Goal: Check status: Check status

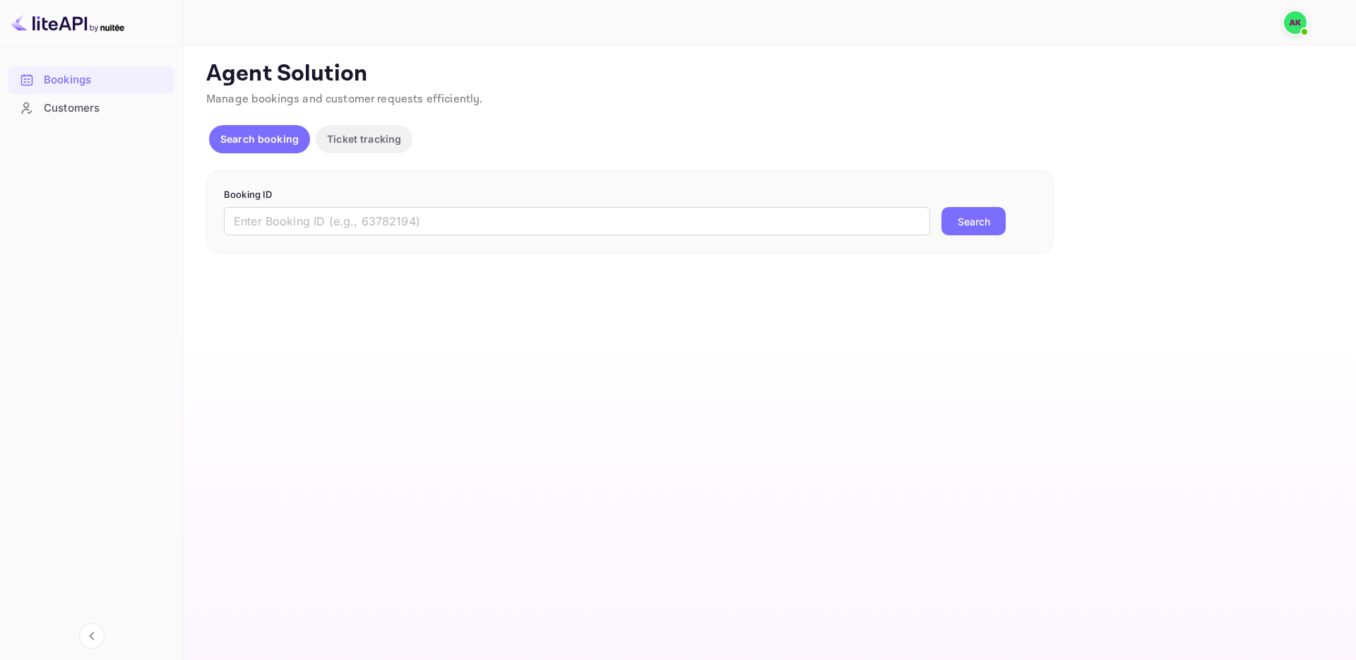
click at [302, 142] on button "Search booking" at bounding box center [259, 139] width 101 height 28
click at [664, 205] on form "Booking ID ​ Search" at bounding box center [630, 212] width 812 height 48
click at [661, 216] on input "text" at bounding box center [577, 221] width 706 height 28
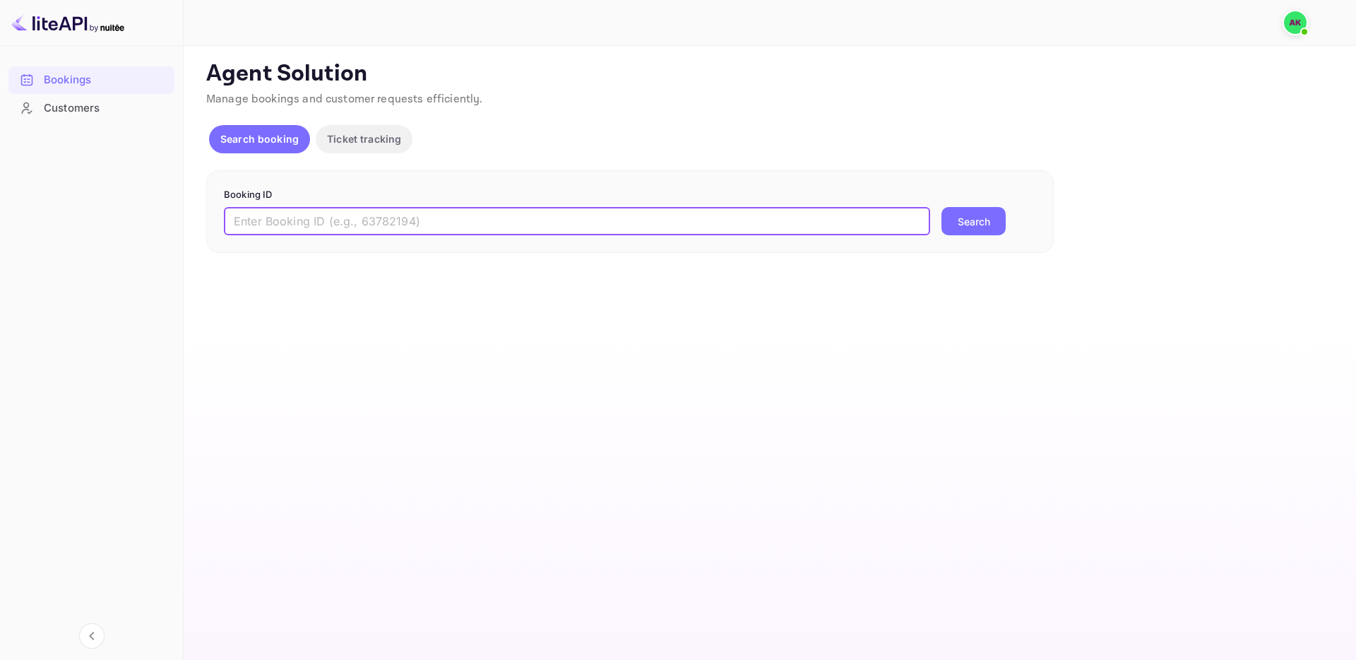
paste input "9592990"
type input "9592990"
click at [979, 222] on button "Search" at bounding box center [973, 221] width 64 height 28
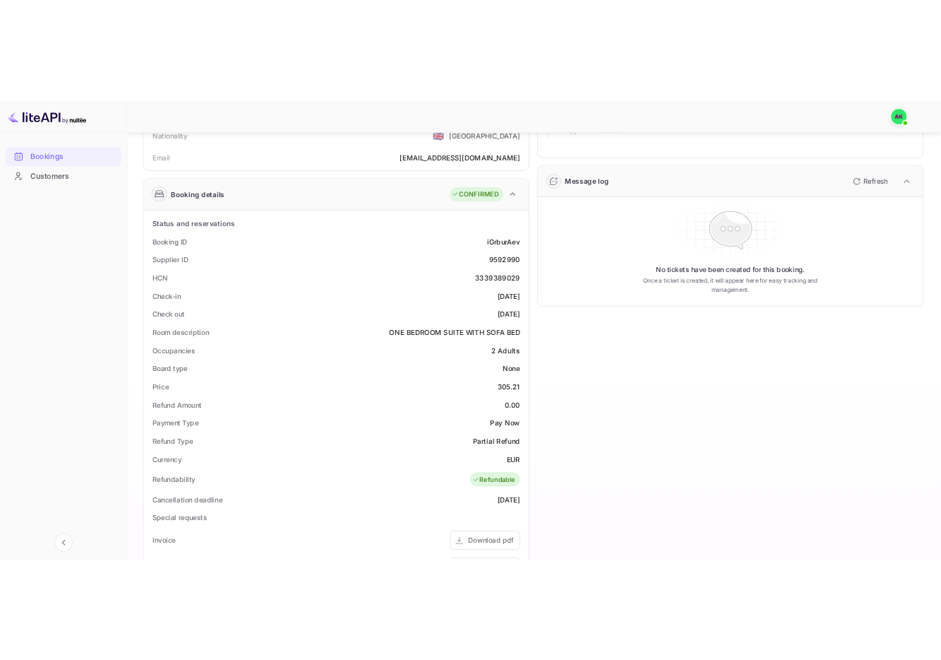
scroll to position [153, 0]
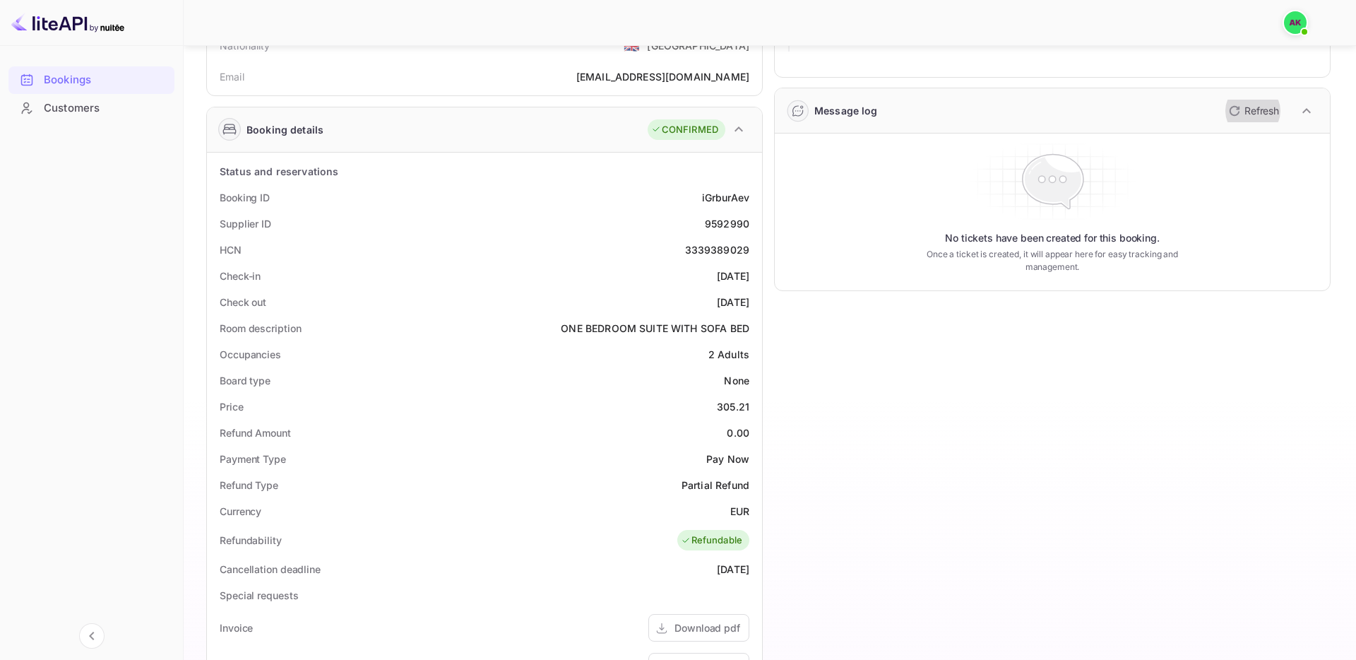
click at [1260, 109] on p "Refresh" at bounding box center [1261, 110] width 35 height 15
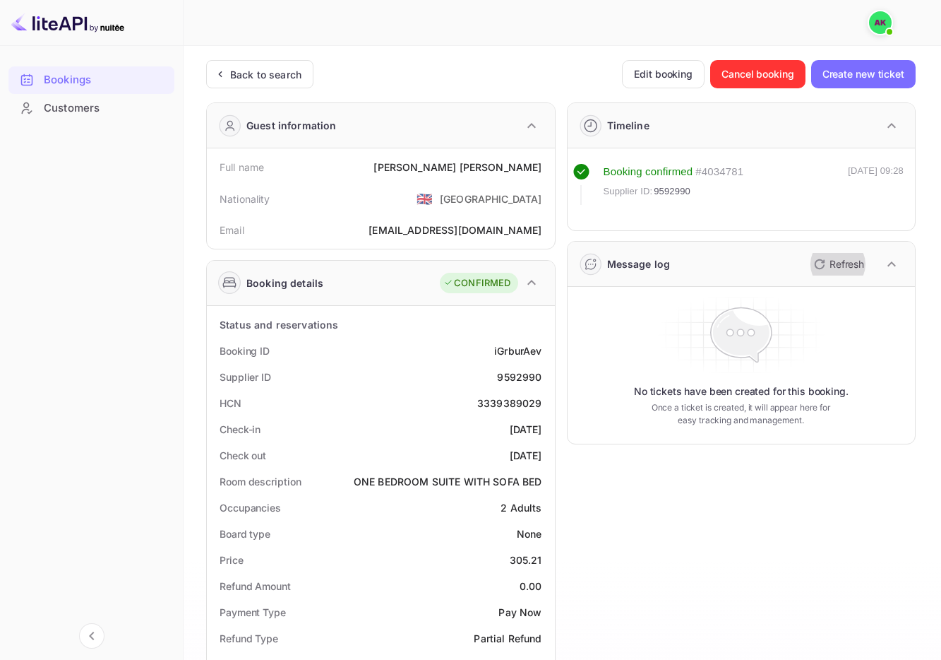
click at [865, 267] on button "Refresh" at bounding box center [838, 264] width 64 height 23
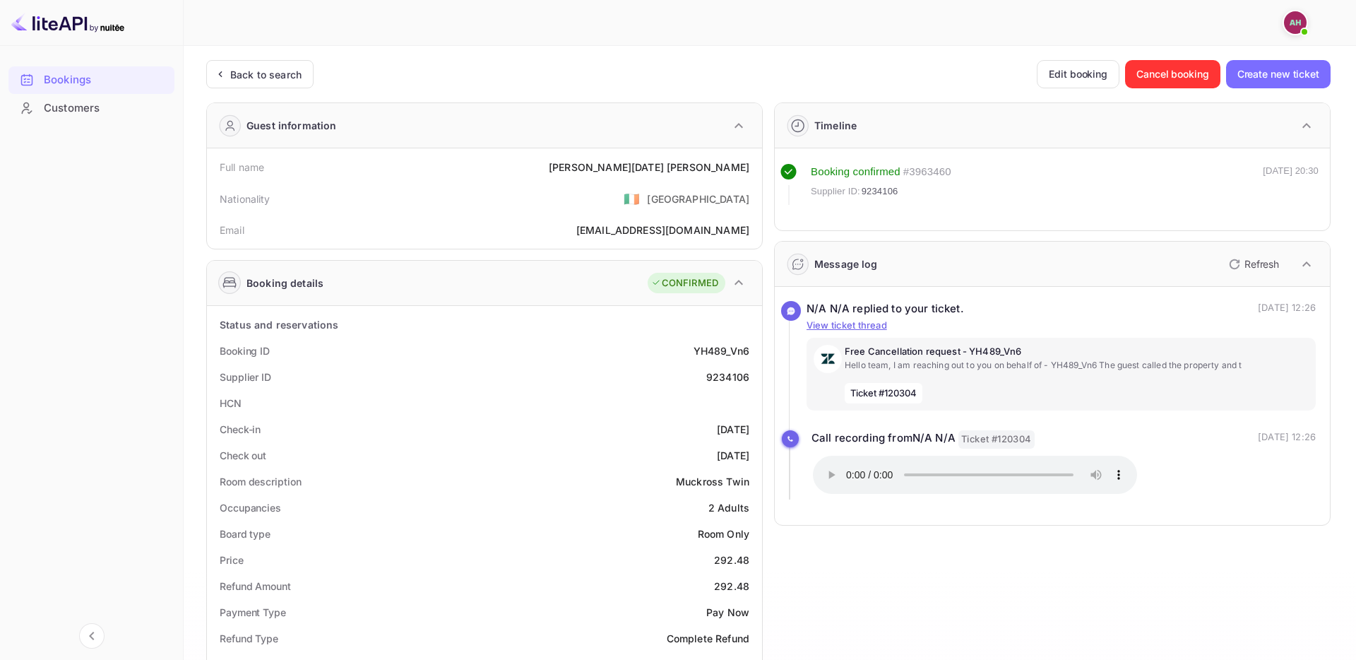
click at [374, 131] on div "Guest information" at bounding box center [484, 125] width 555 height 45
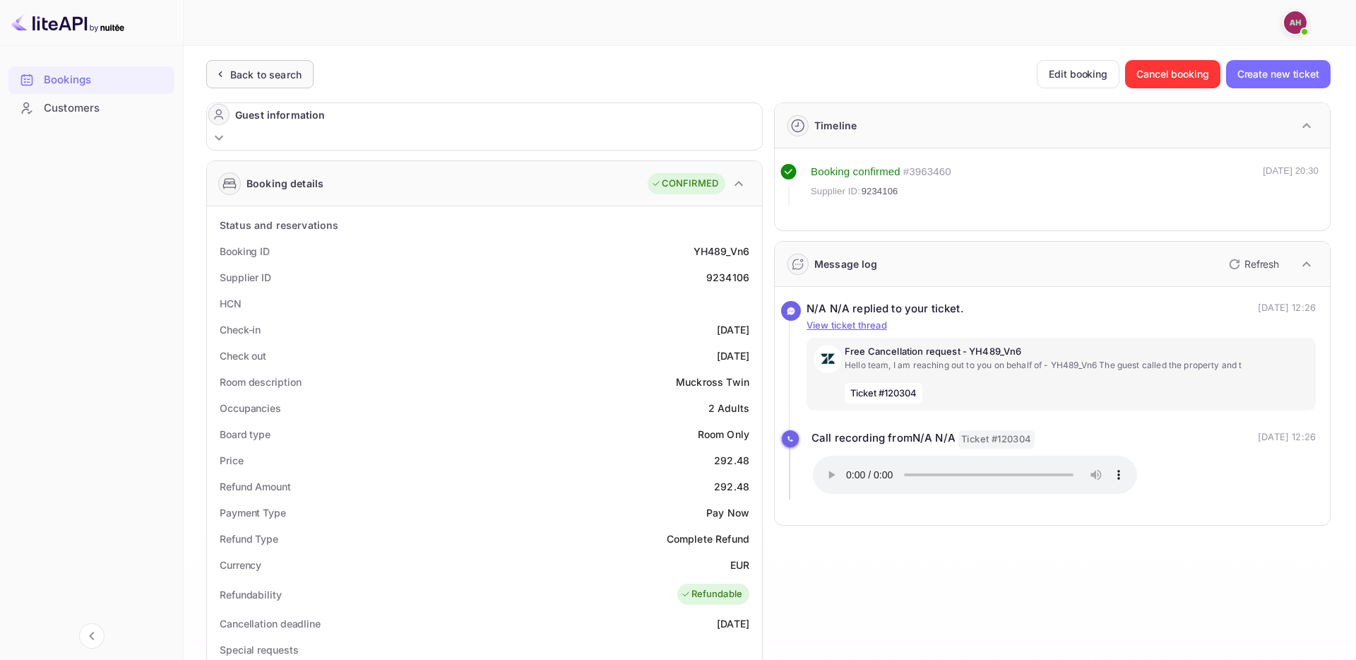
click at [231, 75] on div "Back to search" at bounding box center [265, 74] width 71 height 15
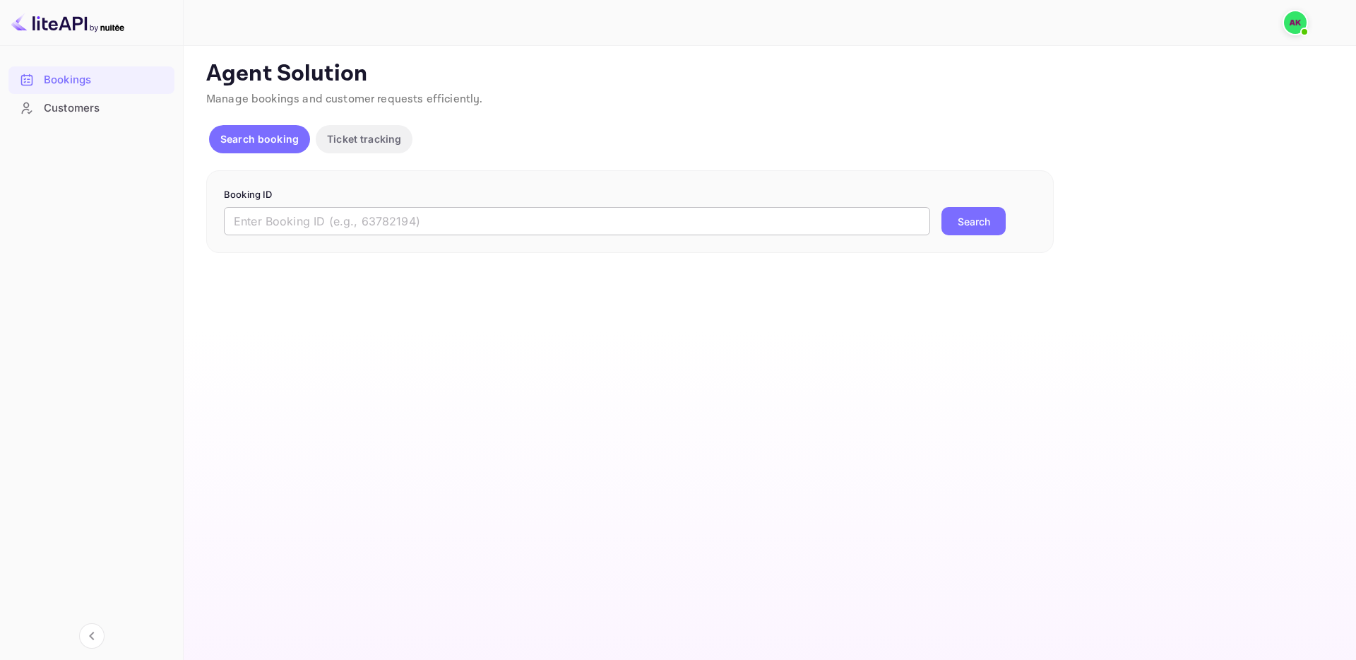
click at [616, 232] on input "text" at bounding box center [577, 221] width 706 height 28
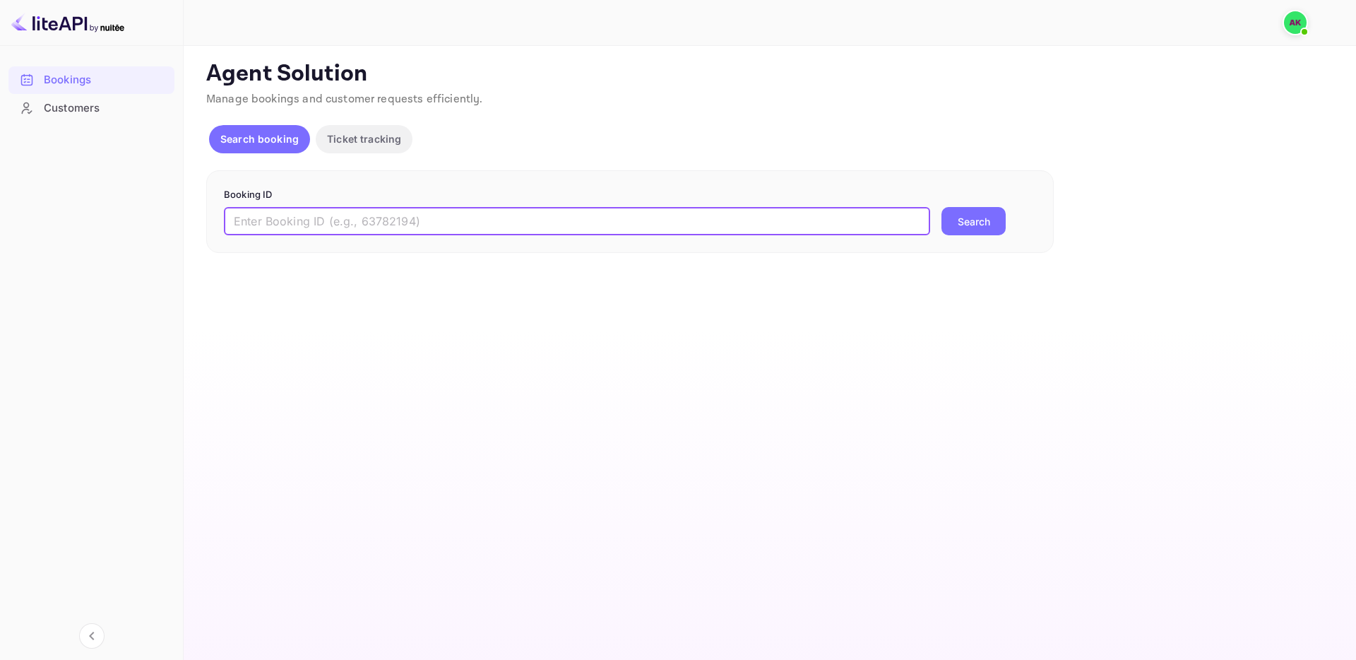
paste input "9076782"
type input "9076782"
click at [946, 220] on button "Search" at bounding box center [973, 221] width 64 height 28
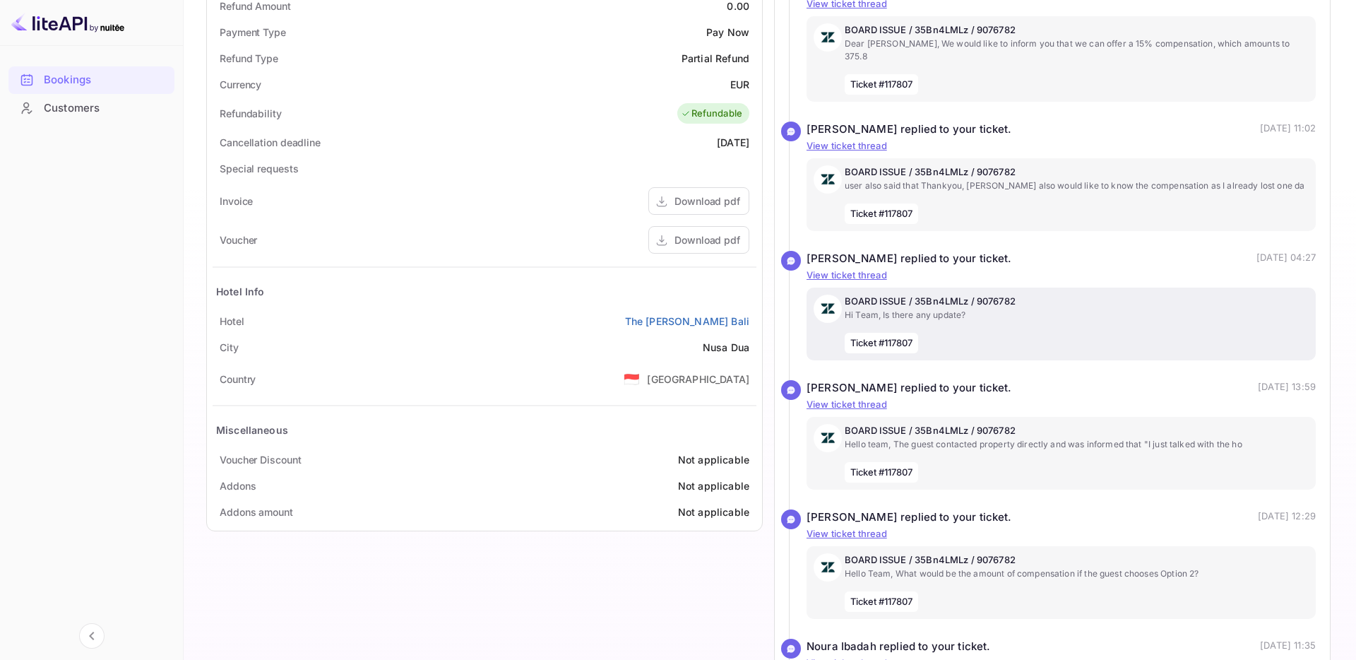
scroll to position [926, 0]
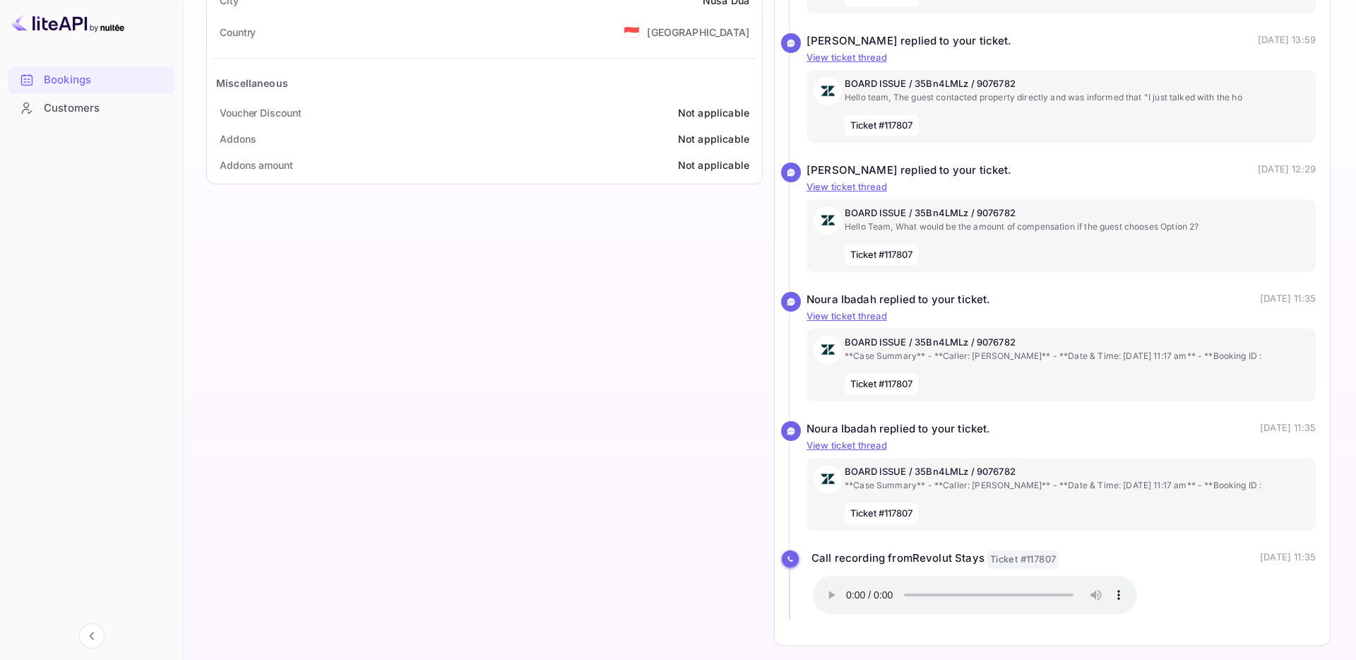
click at [895, 554] on div "Call recording from Revolut Stays Ticket #117807" at bounding box center [934, 559] width 247 height 18
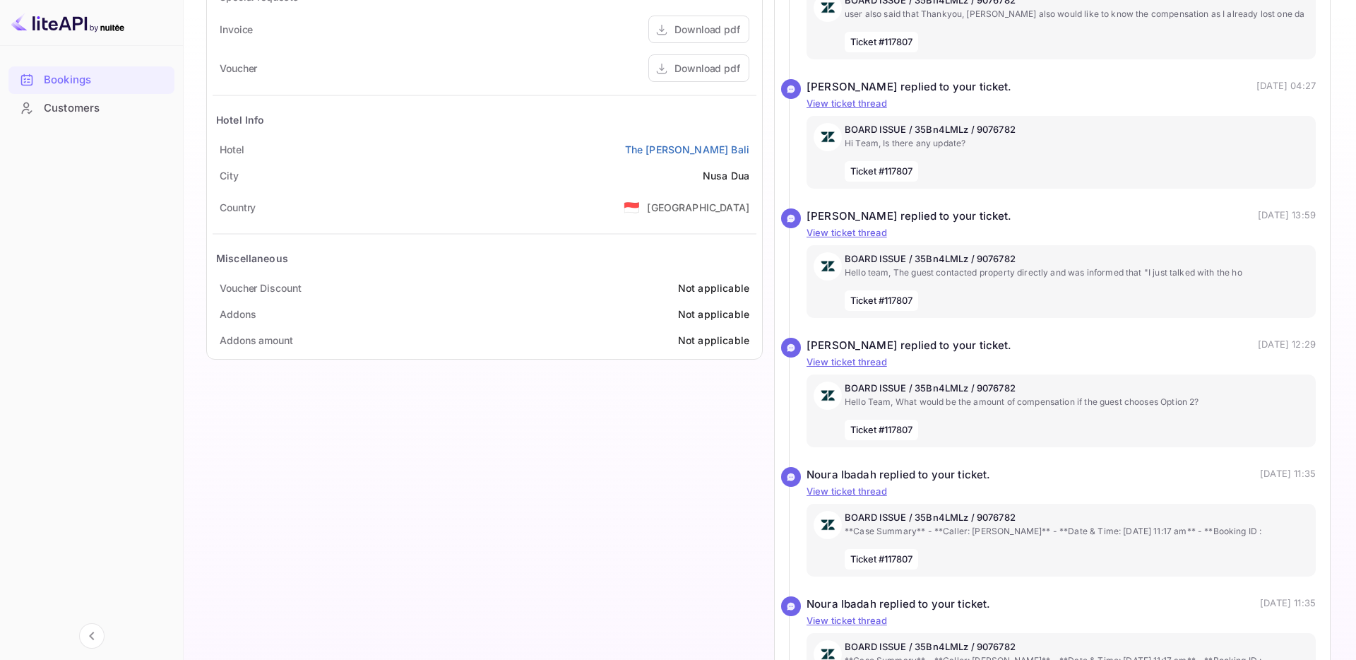
scroll to position [916, 0]
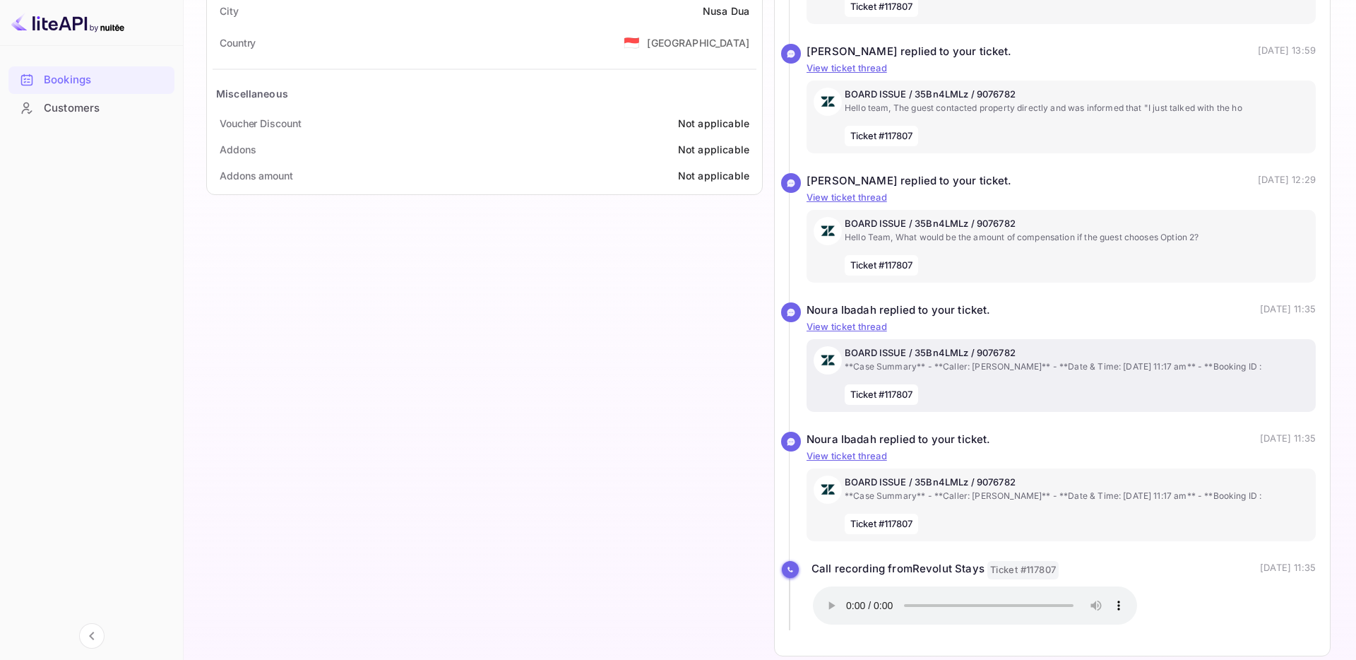
click at [1010, 379] on div "BOARD ISSUE / 35Bn4LMLz / 9076782 **Case Summary** - **Caller: Stefanny Revolut…" at bounding box center [1077, 375] width 464 height 59
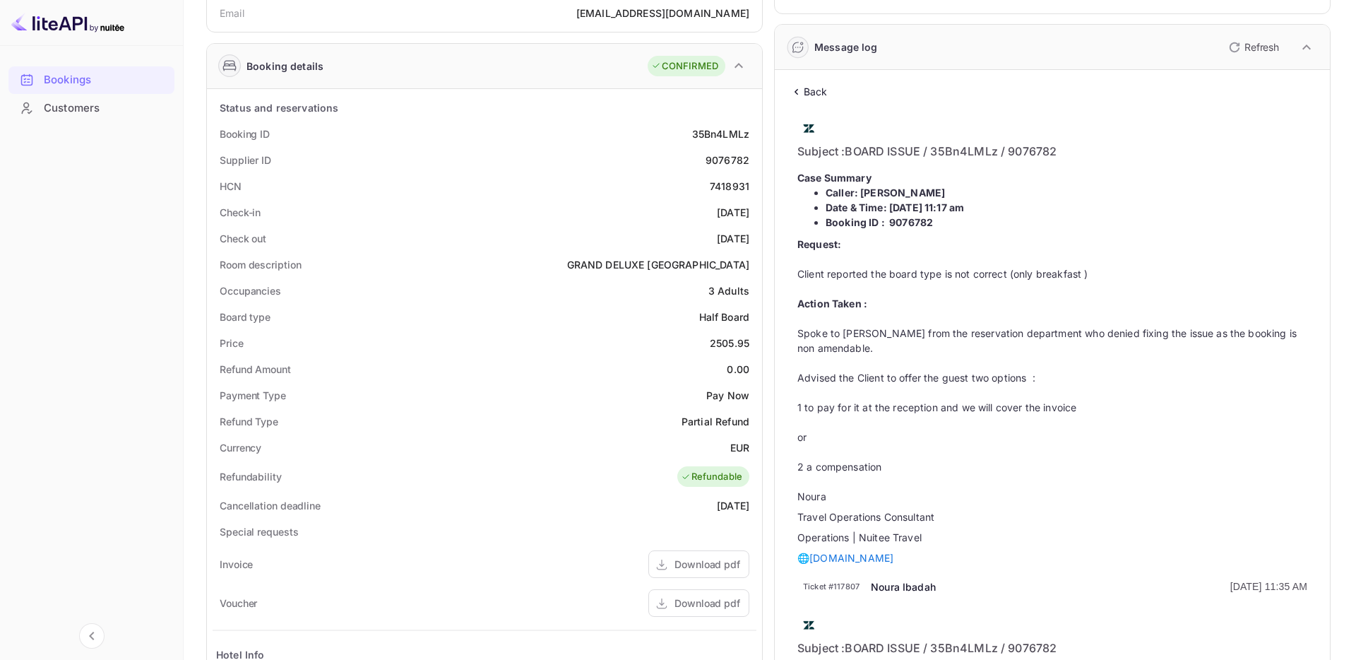
scroll to position [0, 0]
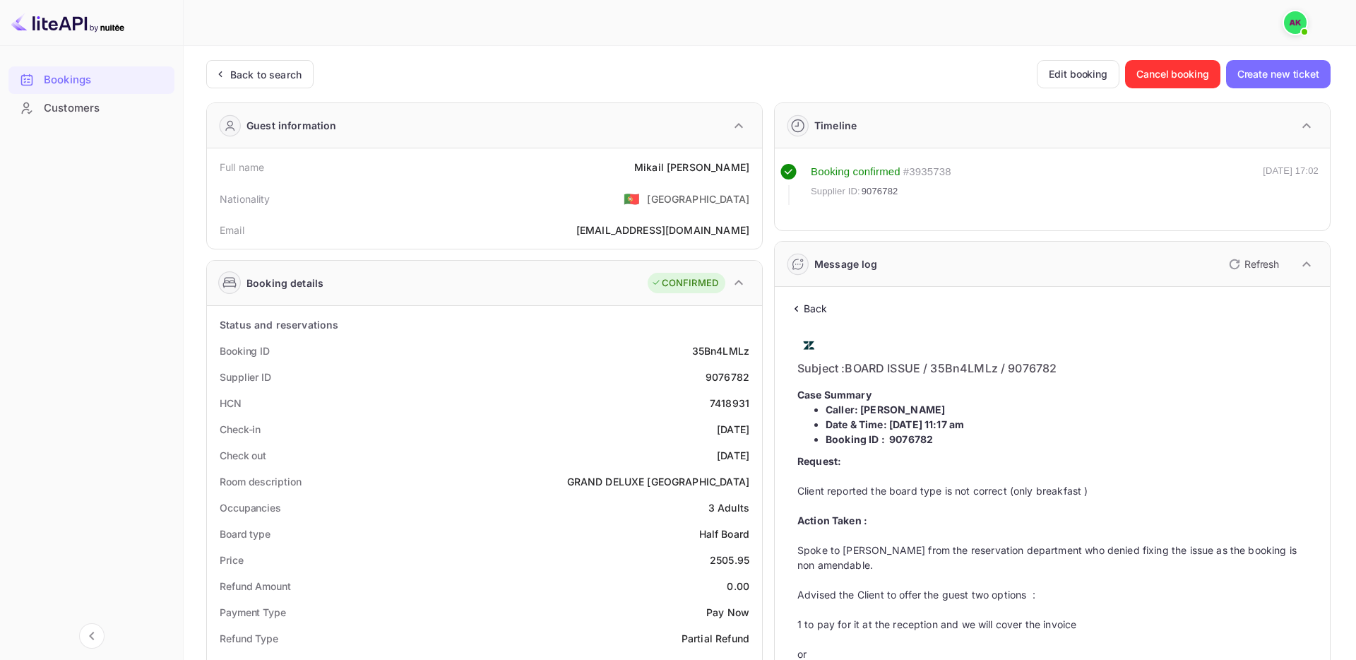
click at [810, 304] on p "Back" at bounding box center [816, 308] width 24 height 15
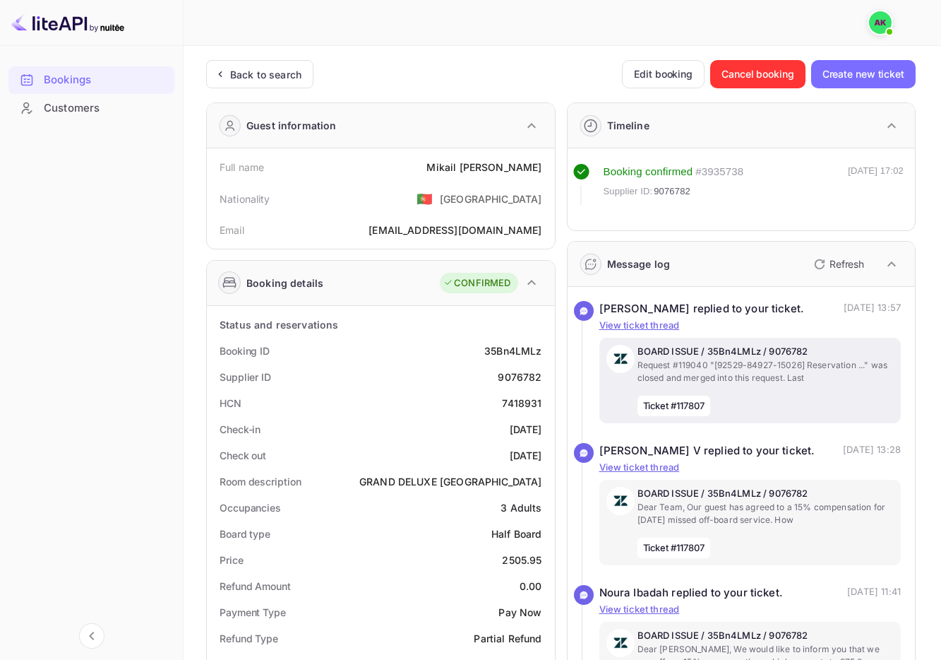
click at [859, 340] on div "BOARD ISSUE / 35Bn4LMLz / 9076782 Request #119040 "[92529-84927-15026] Reservat…" at bounding box center [751, 380] width 302 height 85
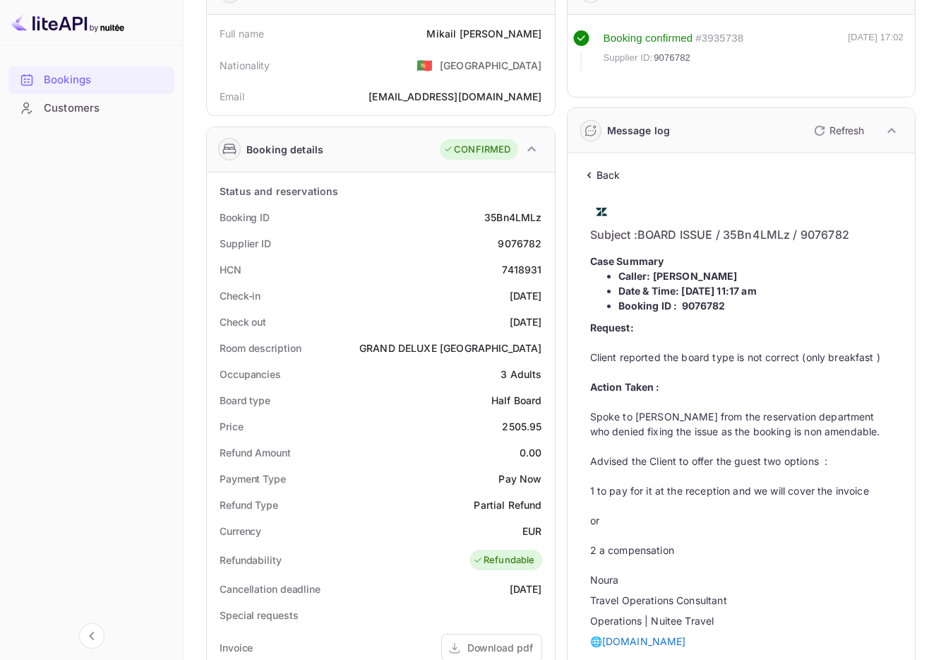
scroll to position [32, 0]
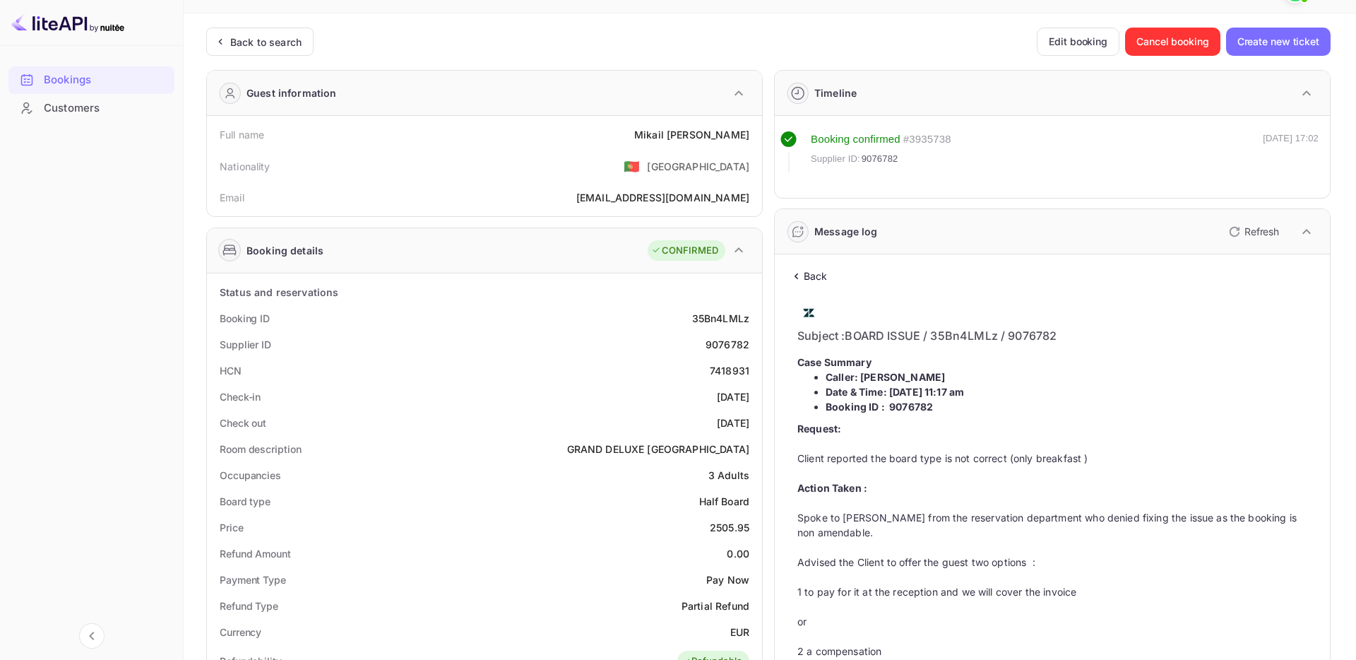
click at [827, 270] on p "Back" at bounding box center [816, 275] width 24 height 15
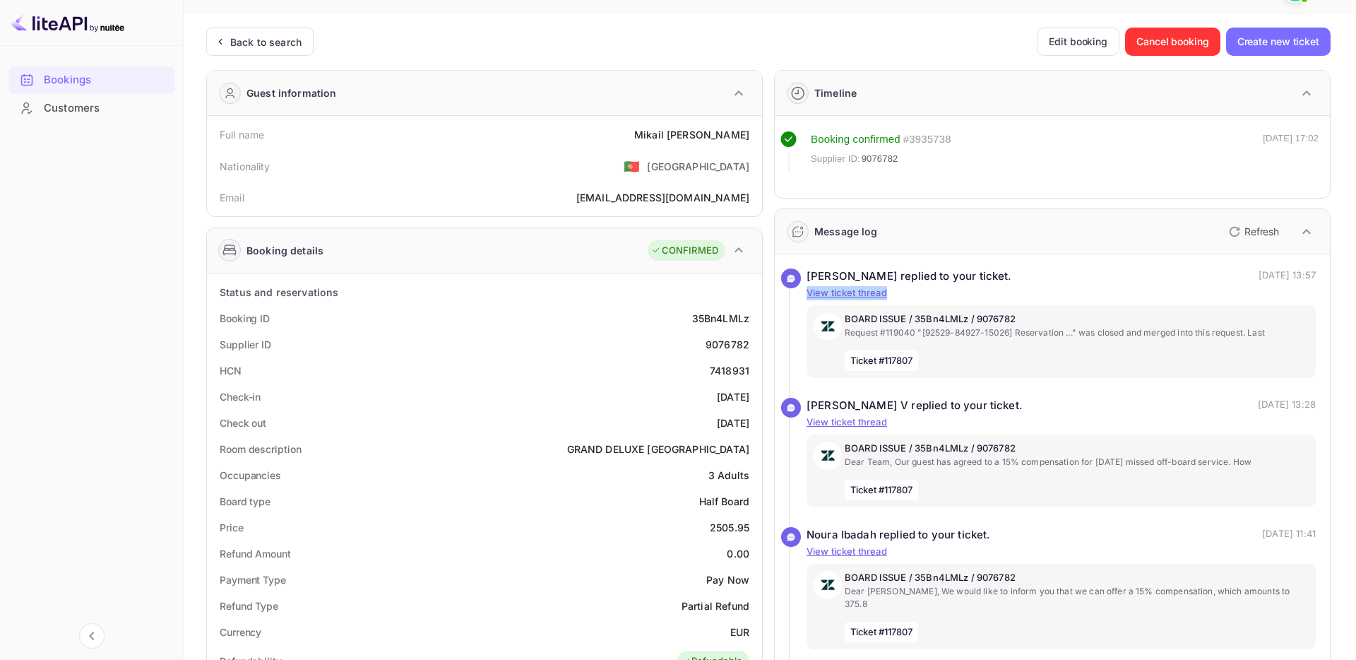
copy p "View ticket thread"
drag, startPoint x: 906, startPoint y: 298, endPoint x: 803, endPoint y: 294, distance: 103.2
click at [803, 294] on div "Youssef Aitmoulid replied to your ticket. (# ) 22 Sept 2025, 13:57 Occupancies …" at bounding box center [1052, 332] width 527 height 129
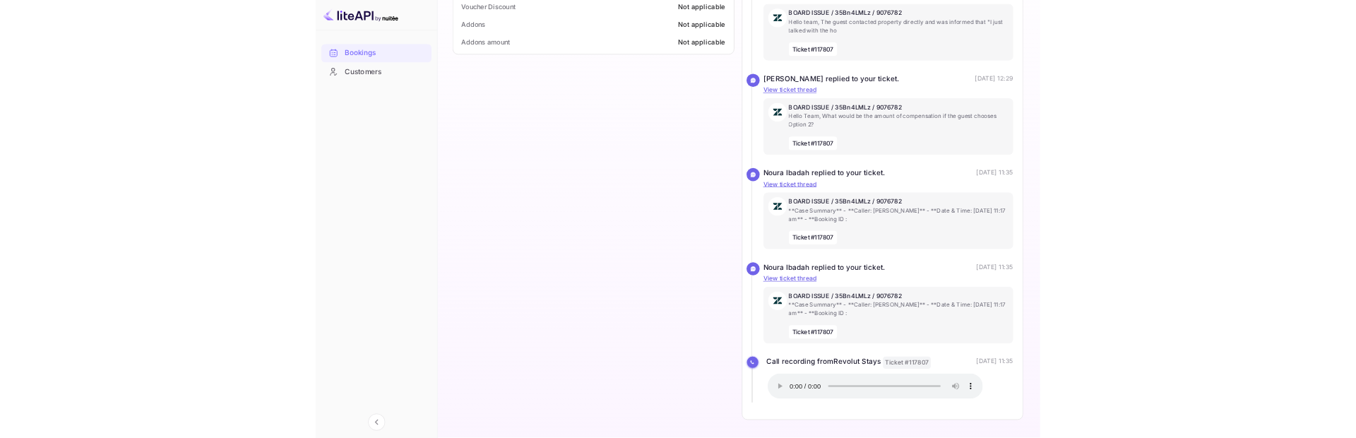
scroll to position [1044, 0]
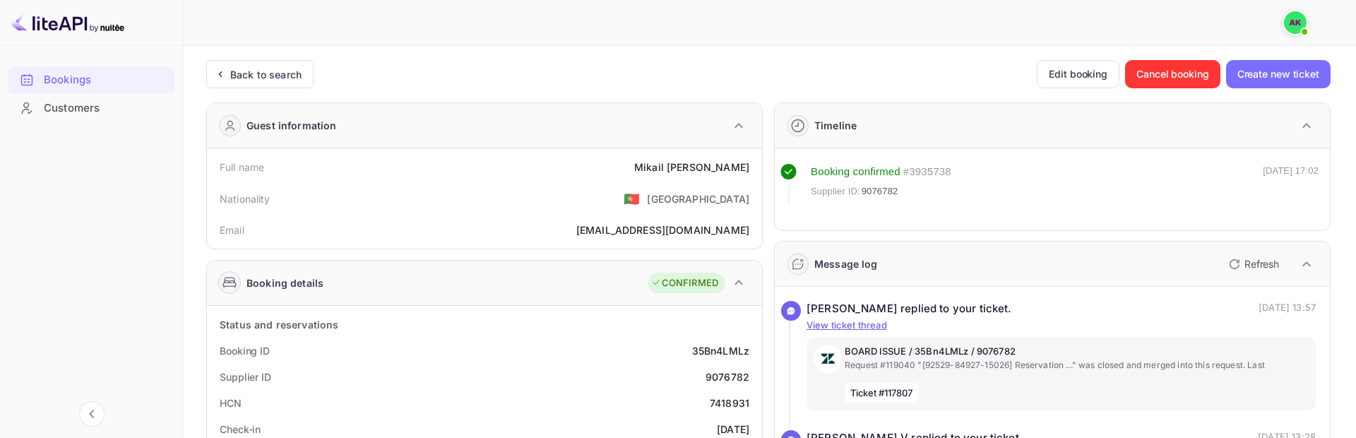
click at [1292, 23] on img at bounding box center [1295, 22] width 23 height 23
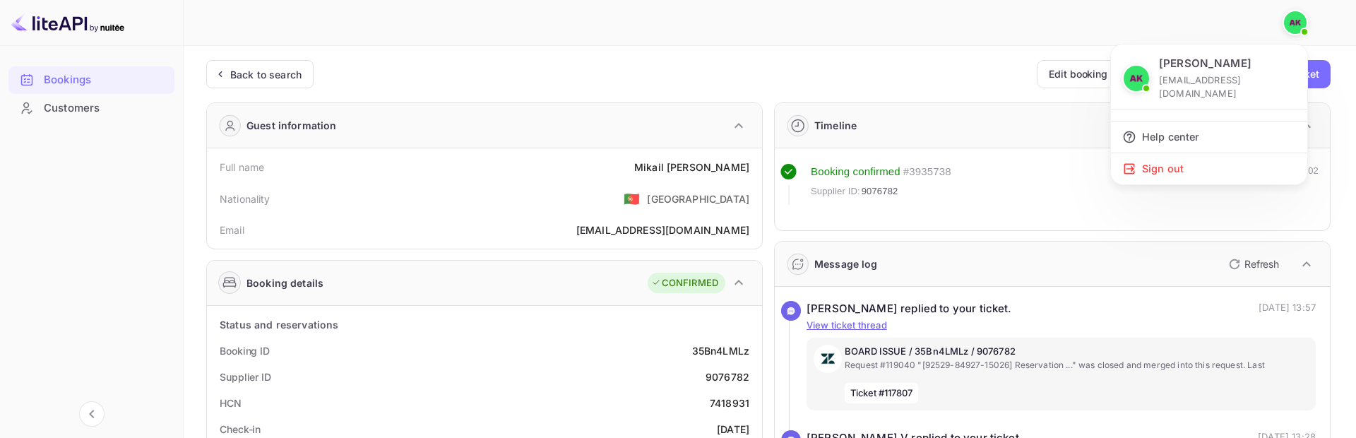
click at [1210, 77] on p "[EMAIL_ADDRESS][DOMAIN_NAME]" at bounding box center [1227, 86] width 137 height 27
copy div "[PERSON_NAME]"
